Goal: Ask a question

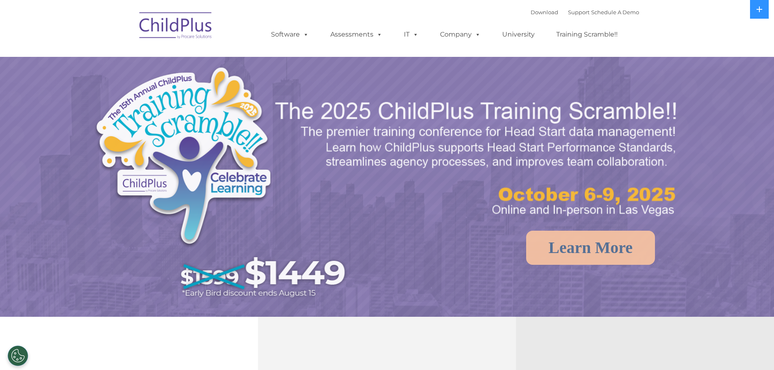
select select "MEDIUM"
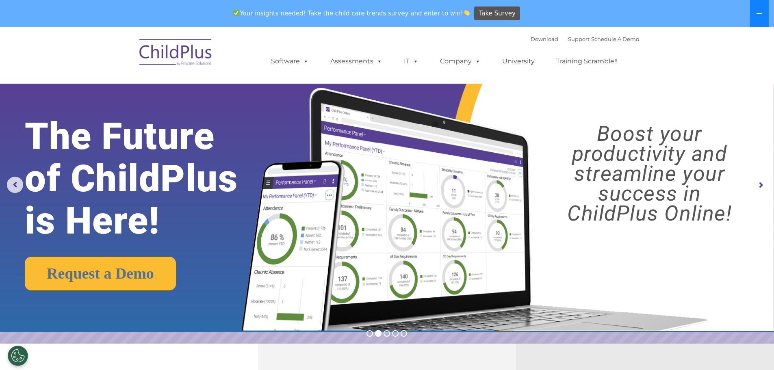
click at [765, 12] on button at bounding box center [759, 13] width 19 height 27
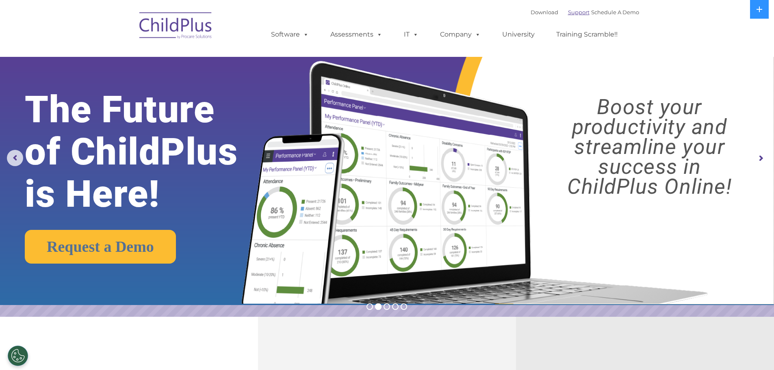
click at [577, 14] on link "Support" at bounding box center [579, 12] width 22 height 7
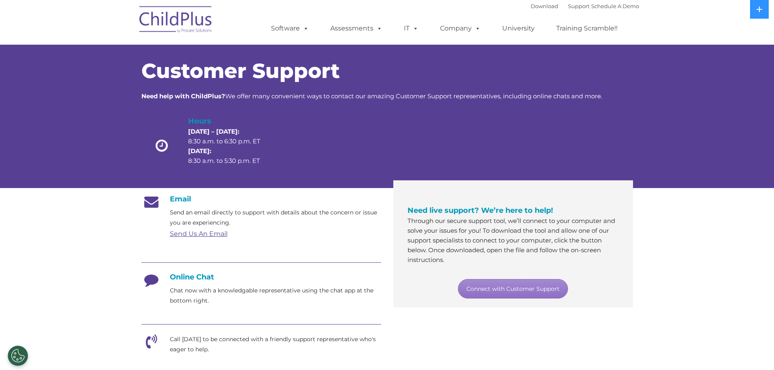
click at [208, 278] on h4 "Online Chat" at bounding box center [261, 277] width 240 height 9
click at [483, 284] on link "Connect with Customer Support" at bounding box center [513, 289] width 110 height 20
